Goal: Task Accomplishment & Management: Use online tool/utility

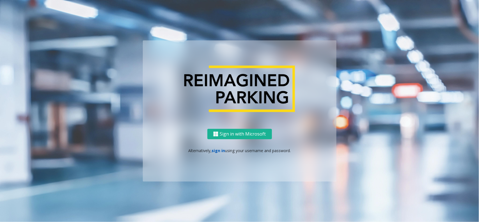
click at [221, 152] on link "sign in" at bounding box center [218, 150] width 13 height 5
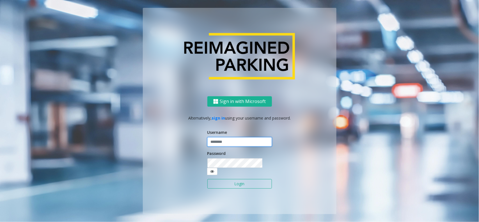
click at [223, 147] on input "text" at bounding box center [239, 142] width 65 height 10
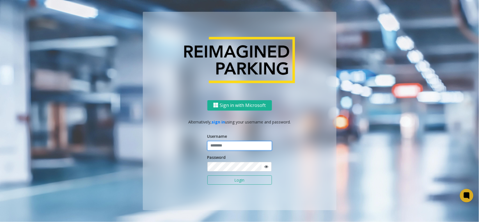
type input "**********"
click at [227, 179] on button "Login" at bounding box center [239, 180] width 65 height 10
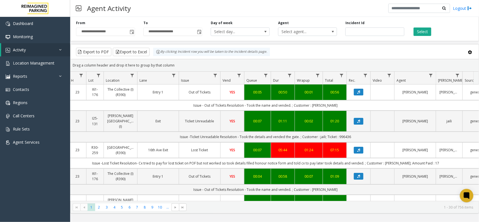
scroll to position [0, 68]
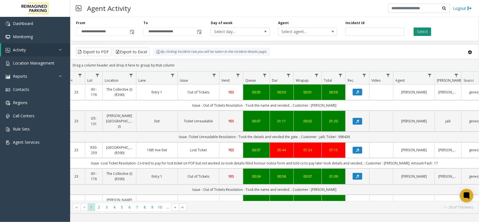
click at [423, 33] on button "Select" at bounding box center [423, 32] width 18 height 8
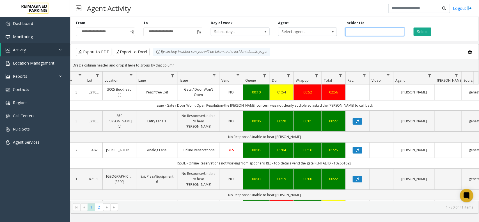
click at [374, 34] on input "number" at bounding box center [375, 32] width 59 height 8
paste input "*******"
type input "*******"
click at [423, 30] on button "Select" at bounding box center [423, 32] width 18 height 8
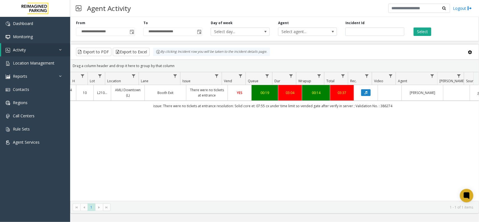
scroll to position [0, 58]
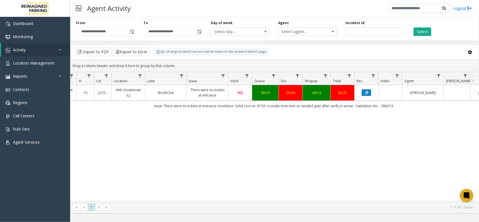
drag, startPoint x: 286, startPoint y: 151, endPoint x: 274, endPoint y: 152, distance: 12.1
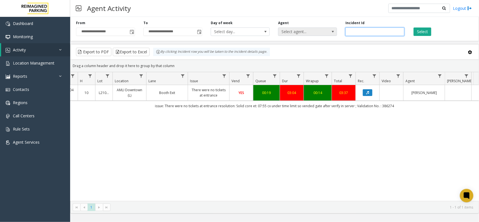
drag, startPoint x: 369, startPoint y: 31, endPoint x: 329, endPoint y: 30, distance: 39.6
click at [329, 30] on div "**********" at bounding box center [274, 28] width 409 height 27
click at [371, 33] on input "*******" at bounding box center [375, 32] width 59 height 8
drag, startPoint x: 371, startPoint y: 32, endPoint x: 336, endPoint y: 34, distance: 35.1
click at [336, 34] on div "**********" at bounding box center [274, 28] width 409 height 27
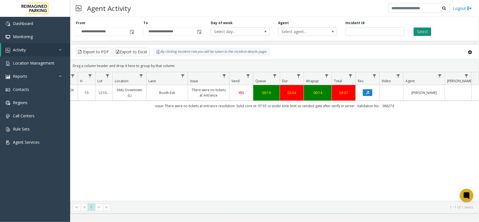
click at [426, 29] on button "Select" at bounding box center [423, 32] width 18 height 8
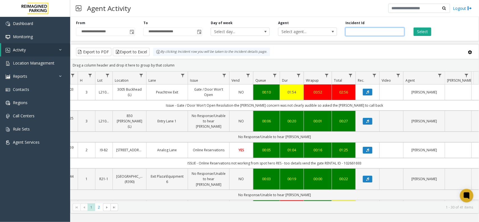
click at [354, 35] on input "number" at bounding box center [375, 32] width 59 height 8
paste input "*******"
type input "*******"
click at [419, 30] on button "Select" at bounding box center [423, 32] width 18 height 8
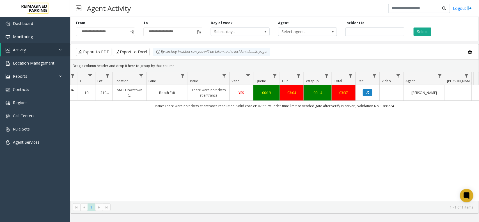
drag, startPoint x: 396, startPoint y: 104, endPoint x: 145, endPoint y: 103, distance: 250.7
click at [145, 103] on td "issue: There were no tickets at entrance resolution: Solid core et: 07:55 cx un…" at bounding box center [275, 106] width 506 height 10
click at [281, 115] on div "4061216 [DATE] 10:12:04 AM 10 L21063900 AMLI Downtown (L) Booth Exit There were…" at bounding box center [274, 143] width 408 height 116
drag, startPoint x: 402, startPoint y: 107, endPoint x: 149, endPoint y: 106, distance: 252.7
click at [149, 106] on td "issue: There were no tickets at entrance resolution: Solid core et: 07:55 cx un…" at bounding box center [275, 106] width 506 height 10
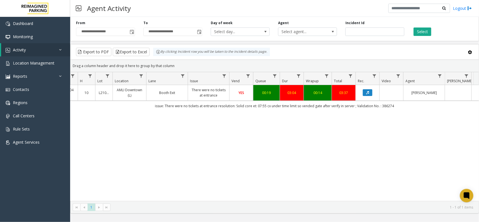
click at [280, 111] on div "4061216 [DATE] 10:12:04 AM 10 L21063900 AMLI Downtown (L) Booth Exit There were…" at bounding box center [274, 143] width 408 height 116
drag, startPoint x: 362, startPoint y: 32, endPoint x: 336, endPoint y: 34, distance: 25.3
click at [336, 34] on div "**********" at bounding box center [274, 28] width 409 height 27
click at [425, 35] on button "Select" at bounding box center [423, 32] width 18 height 8
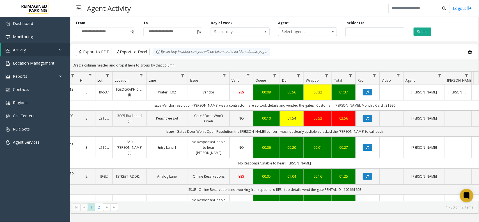
click at [413, 36] on div "Select" at bounding box center [442, 27] width 67 height 15
click at [417, 35] on button "Select" at bounding box center [423, 32] width 18 height 8
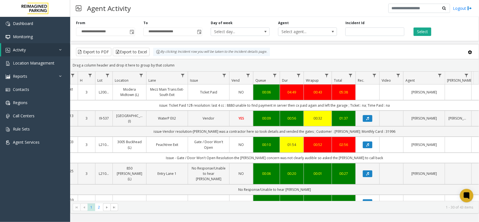
drag, startPoint x: 403, startPoint y: 103, endPoint x: 135, endPoint y: 107, distance: 267.9
click at [135, 107] on td "issue: Ticket Paid 12$ resolution: last 4 cc : 8880 unable to find payment in s…" at bounding box center [275, 105] width 506 height 10
click at [141, 103] on td "issue: Ticket Paid 12$ resolution: last 4 cc : 8880 unable to find payment in s…" at bounding box center [275, 105] width 506 height 10
drag, startPoint x: 175, startPoint y: 63, endPoint x: 153, endPoint y: 56, distance: 23.0
click at [153, 56] on kendo-grid "Export to PDF Export to Excel By clicking Incident row you will be taken to the…" at bounding box center [274, 129] width 409 height 170
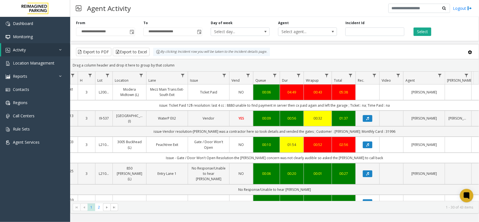
click at [169, 62] on div "Drag a column header and drop it here to group by that column" at bounding box center [274, 65] width 408 height 10
drag, startPoint x: 177, startPoint y: 65, endPoint x: 155, endPoint y: 54, distance: 25.1
click at [155, 54] on kendo-grid "Export to PDF Export to Excel By clicking Incident row you will be taken to the…" at bounding box center [274, 129] width 409 height 170
click at [180, 64] on div "Drag a column header and drop it here to group by that column" at bounding box center [274, 65] width 408 height 10
drag, startPoint x: 177, startPoint y: 64, endPoint x: 156, endPoint y: 54, distance: 23.5
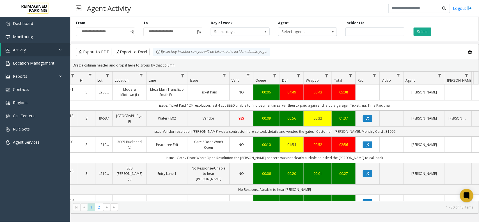
click at [156, 54] on kendo-grid "Export to PDF Export to Excel By clicking Incident row you will be taken to the…" at bounding box center [274, 129] width 409 height 170
click at [175, 65] on div "Drag a column header and drop it here to group by that column" at bounding box center [274, 65] width 408 height 10
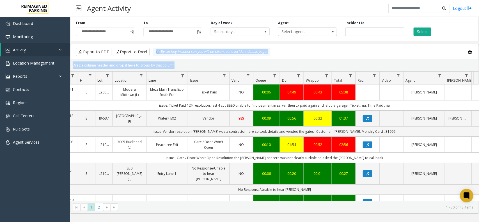
drag, startPoint x: 175, startPoint y: 65, endPoint x: 151, endPoint y: 53, distance: 27.4
click at [151, 53] on kendo-grid "Export to PDF Export to Excel By clicking Incident row you will be taken to the…" at bounding box center [274, 129] width 409 height 170
click at [181, 64] on div "Drag a column header and drop it here to group by that column" at bounding box center [274, 65] width 408 height 10
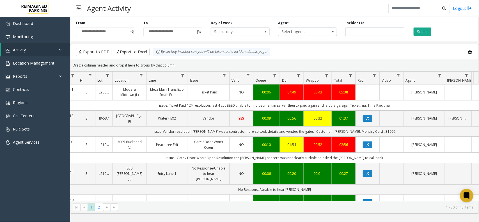
drag, startPoint x: 178, startPoint y: 64, endPoint x: 158, endPoint y: 56, distance: 21.2
click at [158, 56] on kendo-grid "Export to PDF Export to Excel By clicking Incident row you will be taken to the…" at bounding box center [274, 129] width 409 height 170
click at [173, 63] on div "Drag a column header and drop it here to group by that column" at bounding box center [274, 65] width 408 height 10
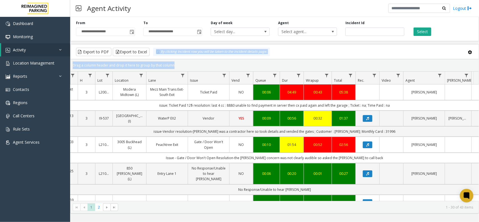
drag, startPoint x: 173, startPoint y: 63, endPoint x: 152, endPoint y: 56, distance: 22.5
click at [152, 56] on kendo-grid "Export to PDF Export to Excel By clicking Incident row you will be taken to the…" at bounding box center [274, 129] width 409 height 170
click at [177, 62] on div "Drag a column header and drop it here to group by that column" at bounding box center [274, 65] width 408 height 10
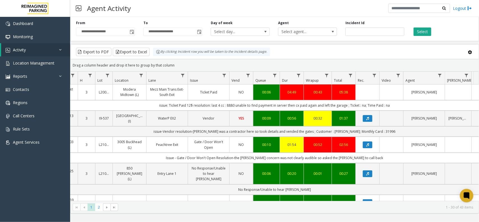
drag, startPoint x: 172, startPoint y: 63, endPoint x: 159, endPoint y: 58, distance: 14.2
click at [159, 58] on kendo-grid "Export to PDF Export to Excel By clicking Incident row you will be taken to the…" at bounding box center [274, 129] width 409 height 170
click at [176, 62] on div "Drag a column header and drop it here to group by that column" at bounding box center [274, 65] width 408 height 10
drag, startPoint x: 173, startPoint y: 65, endPoint x: 160, endPoint y: 57, distance: 15.3
click at [160, 57] on kendo-grid "Export to PDF Export to Excel By clicking Incident row you will be taken to the…" at bounding box center [274, 129] width 409 height 170
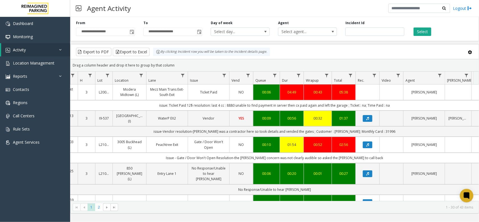
click at [183, 63] on div "Drag a column header and drop it here to group by that column" at bounding box center [274, 65] width 408 height 10
drag, startPoint x: 175, startPoint y: 64, endPoint x: 157, endPoint y: 58, distance: 19.4
click at [157, 58] on kendo-grid "Export to PDF Export to Excel By clicking Incident row you will be taken to the…" at bounding box center [274, 129] width 409 height 170
click at [177, 62] on div "Drag a column header and drop it here to group by that column" at bounding box center [274, 65] width 408 height 10
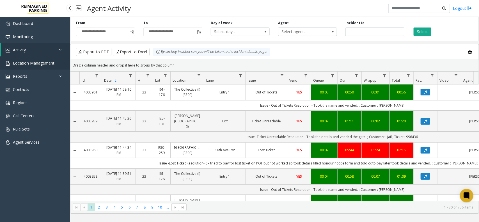
click at [54, 62] on span "Location Management" at bounding box center [34, 62] width 42 height 5
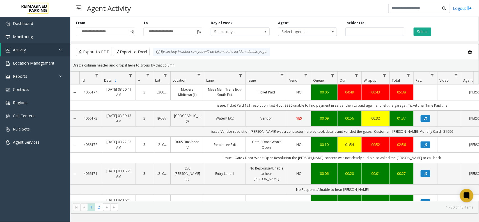
scroll to position [0, 58]
